Goal: Transaction & Acquisition: Book appointment/travel/reservation

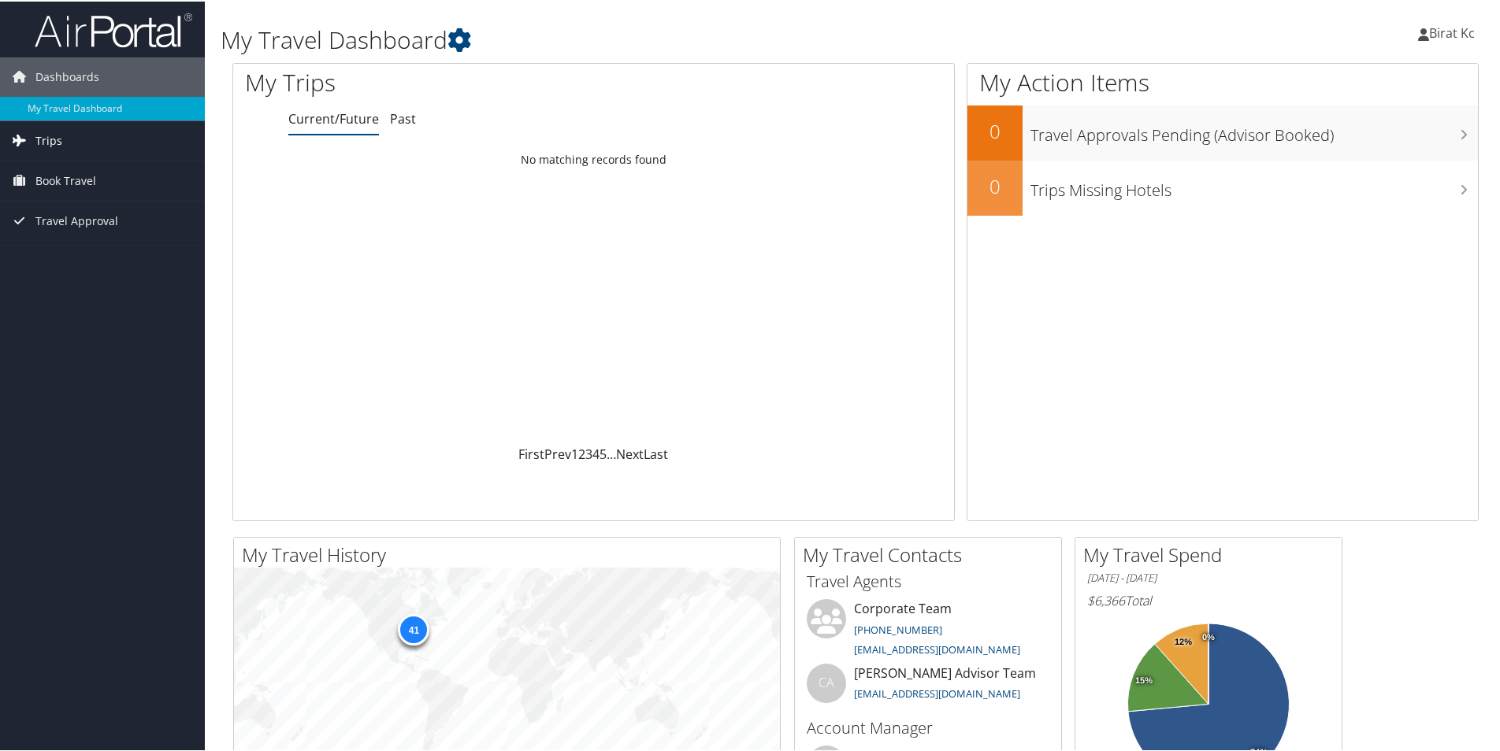
click at [44, 141] on span "Trips" at bounding box center [48, 139] width 27 height 39
click at [68, 247] on span "Book Travel" at bounding box center [65, 250] width 61 height 39
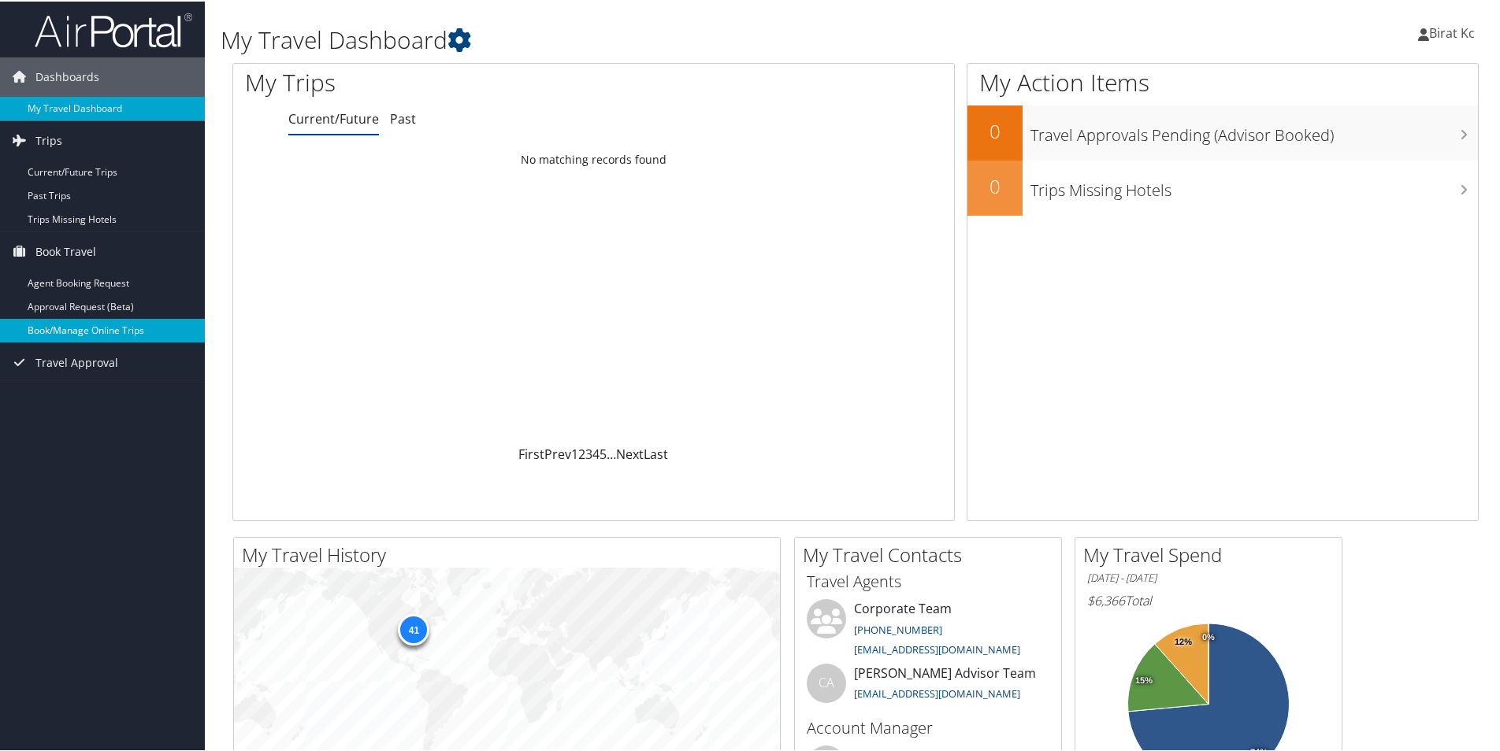
click at [64, 327] on link "Book/Manage Online Trips" at bounding box center [102, 329] width 205 height 24
